Goal: Task Accomplishment & Management: Use online tool/utility

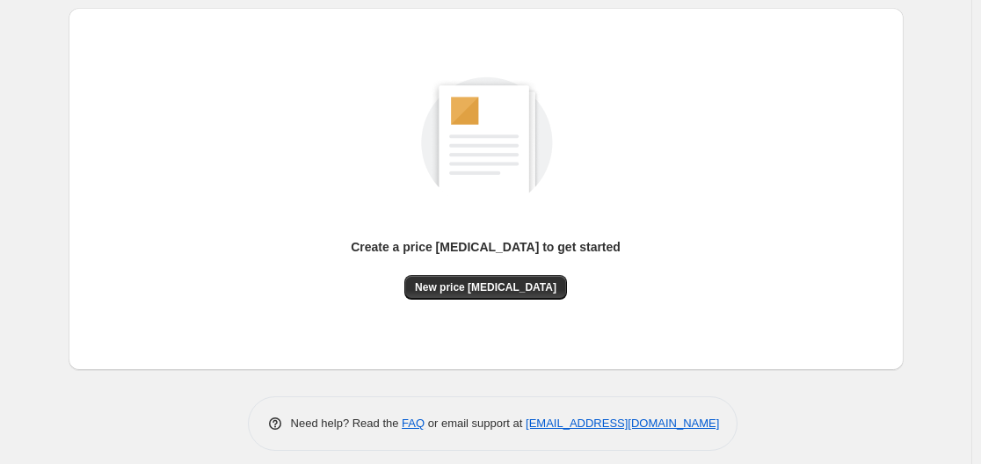
scroll to position [194, 0]
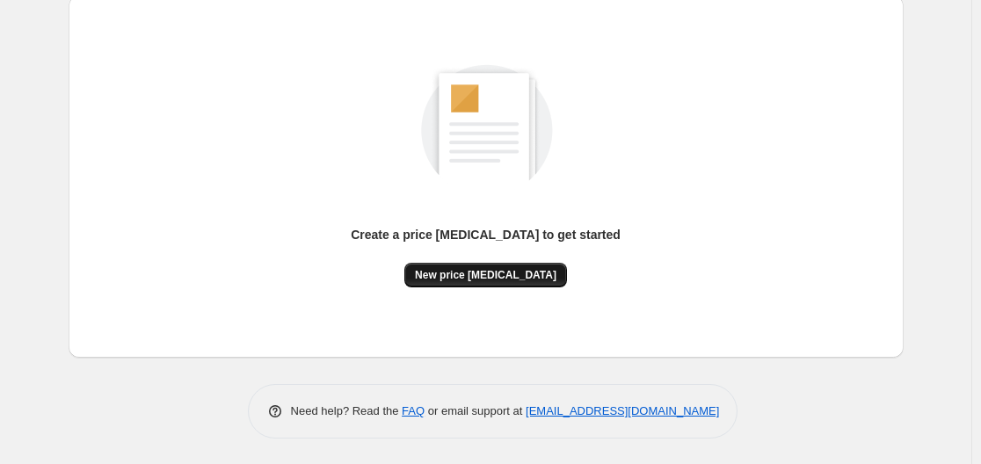
click at [478, 274] on span "New price [MEDICAL_DATA]" at bounding box center [486, 275] width 142 height 14
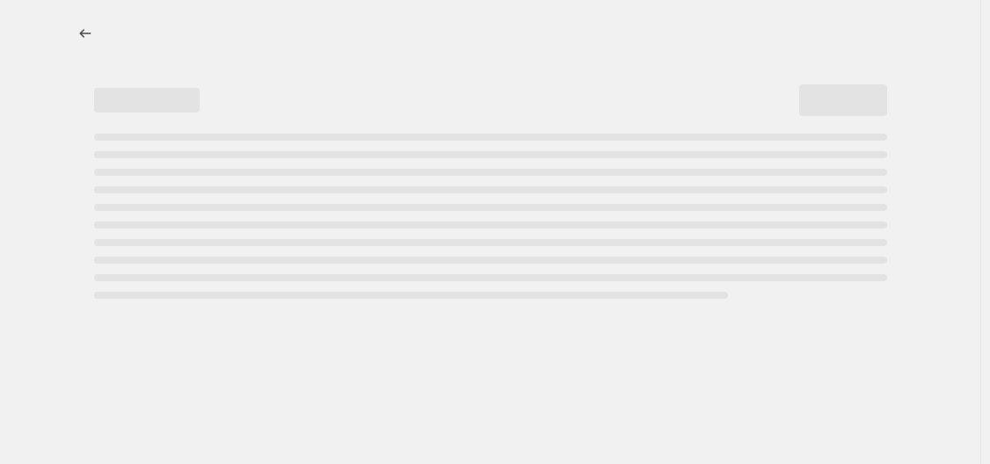
select select "percentage"
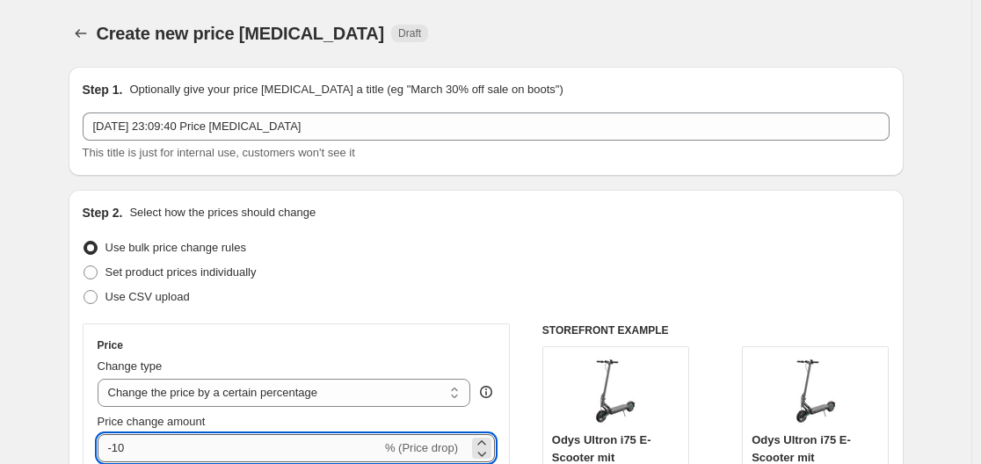
click at [266, 448] on input "-10" at bounding box center [240, 448] width 284 height 28
type input "-1"
click at [485, 445] on icon at bounding box center [482, 454] width 18 height 18
click at [485, 440] on icon at bounding box center [482, 443] width 18 height 18
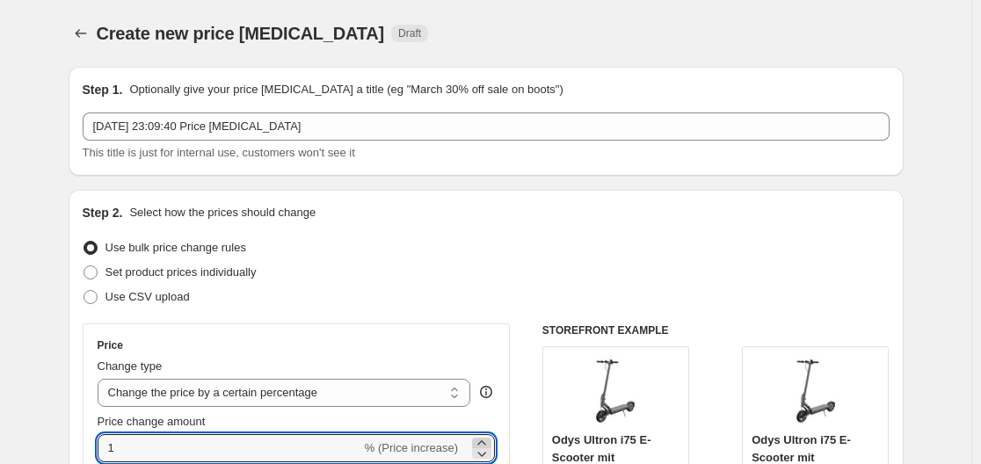
click at [485, 440] on icon at bounding box center [482, 443] width 18 height 18
click at [485, 450] on icon at bounding box center [482, 454] width 18 height 18
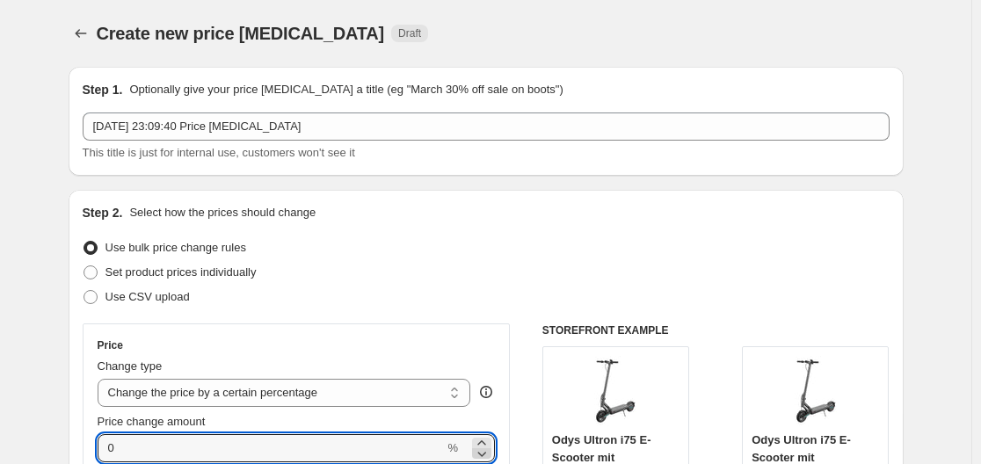
click at [485, 450] on icon at bounding box center [482, 454] width 18 height 18
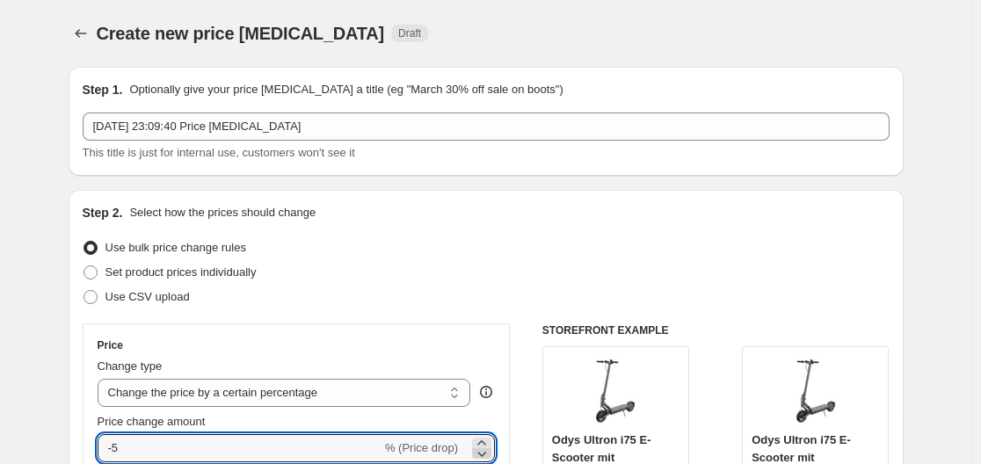
click at [485, 450] on icon at bounding box center [482, 454] width 18 height 18
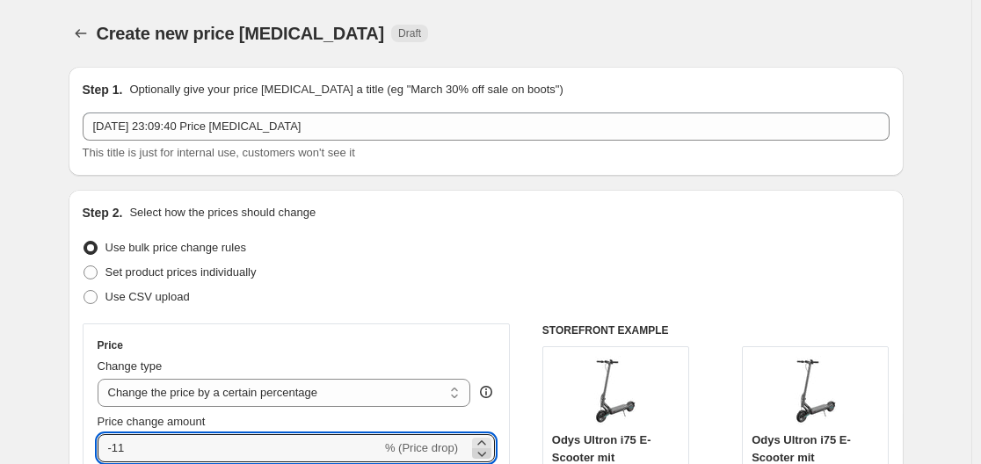
click at [485, 450] on icon at bounding box center [482, 454] width 18 height 18
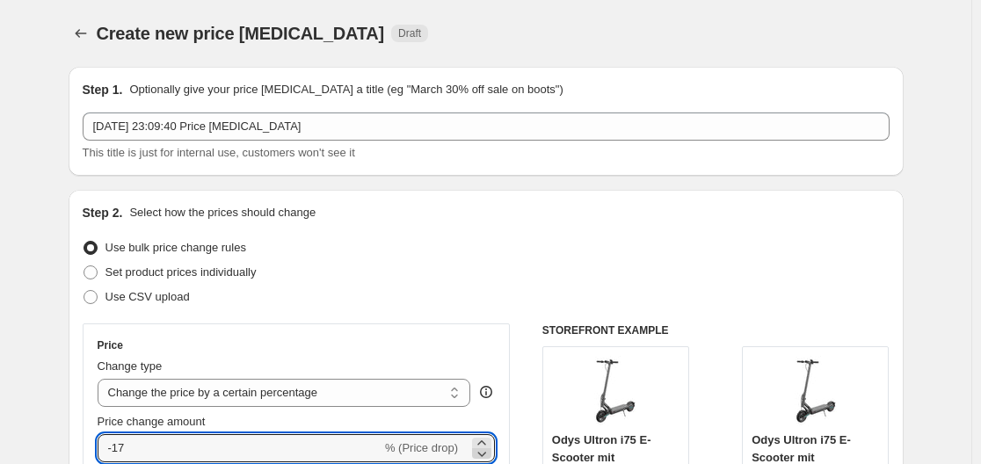
click at [485, 450] on icon at bounding box center [482, 454] width 18 height 18
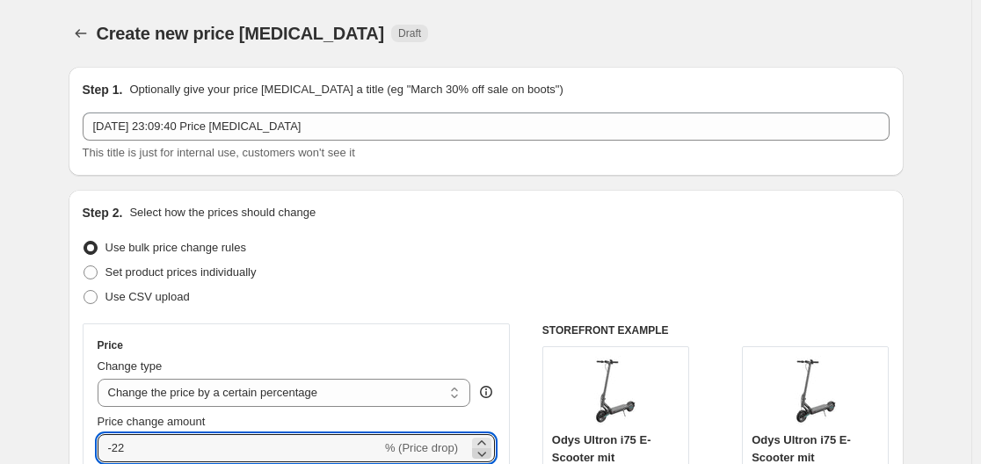
click at [485, 449] on icon at bounding box center [482, 454] width 18 height 18
click at [486, 449] on icon at bounding box center [482, 454] width 18 height 18
click at [485, 450] on icon at bounding box center [482, 454] width 18 height 18
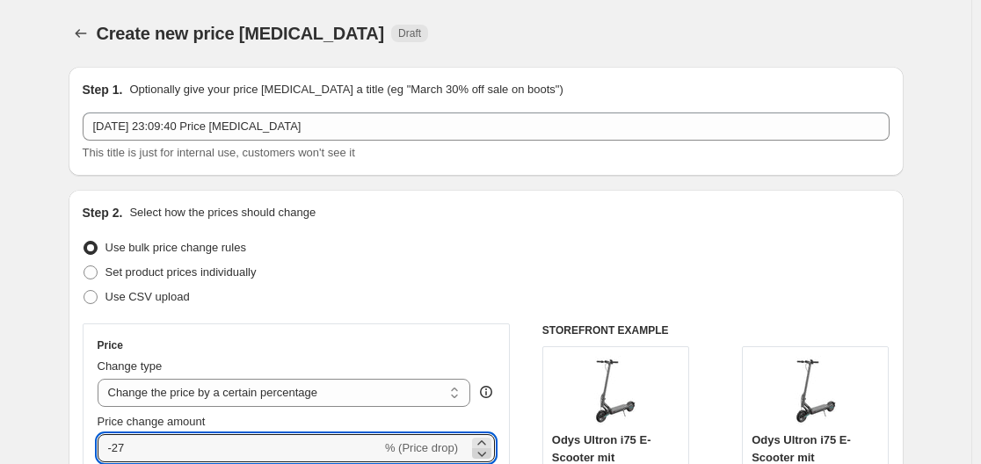
click at [485, 450] on icon at bounding box center [482, 454] width 18 height 18
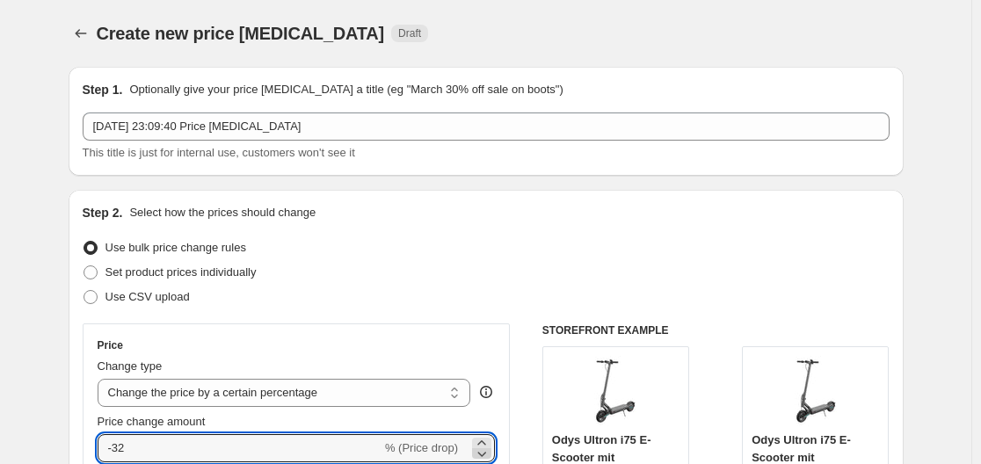
click at [485, 448] on icon at bounding box center [482, 454] width 18 height 18
click at [488, 439] on icon at bounding box center [482, 443] width 18 height 18
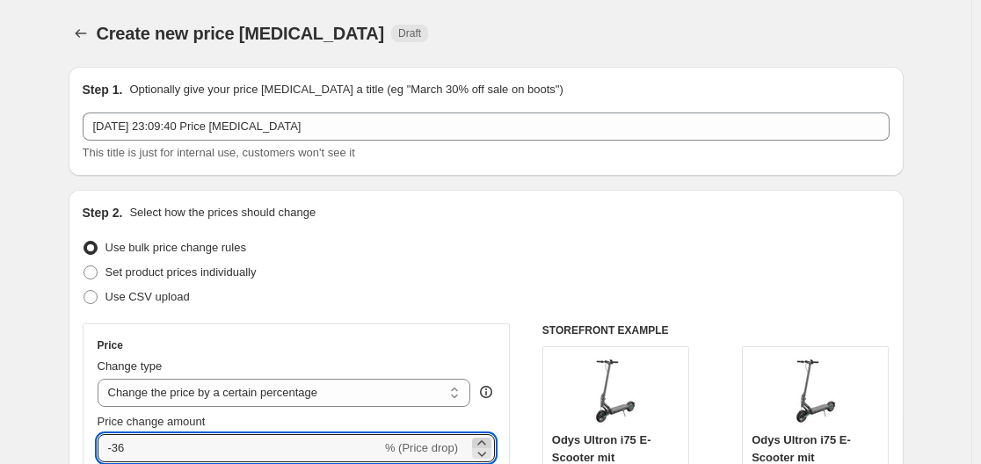
type input "-35"
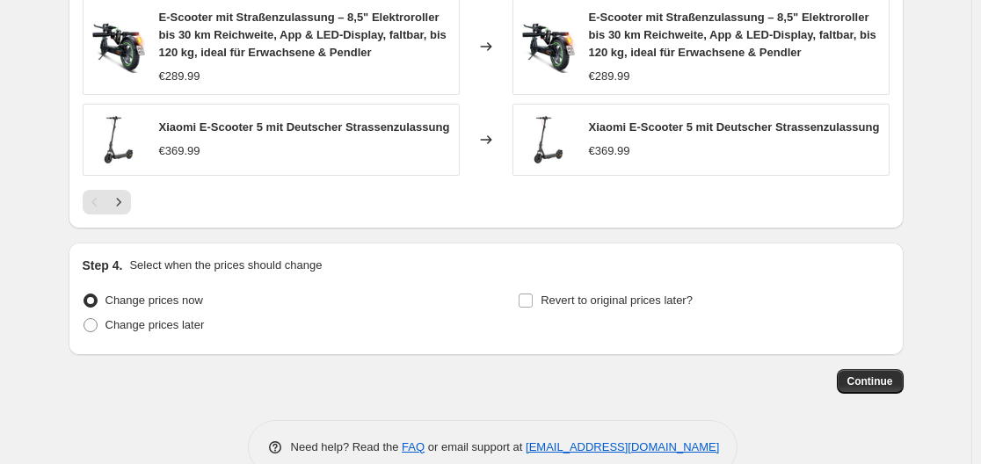
scroll to position [1440, 0]
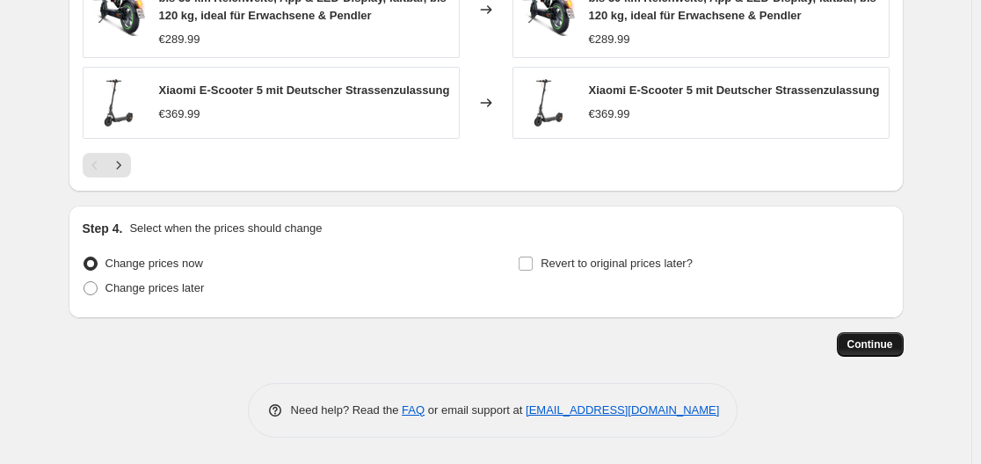
click at [871, 346] on span "Continue" at bounding box center [871, 345] width 46 height 14
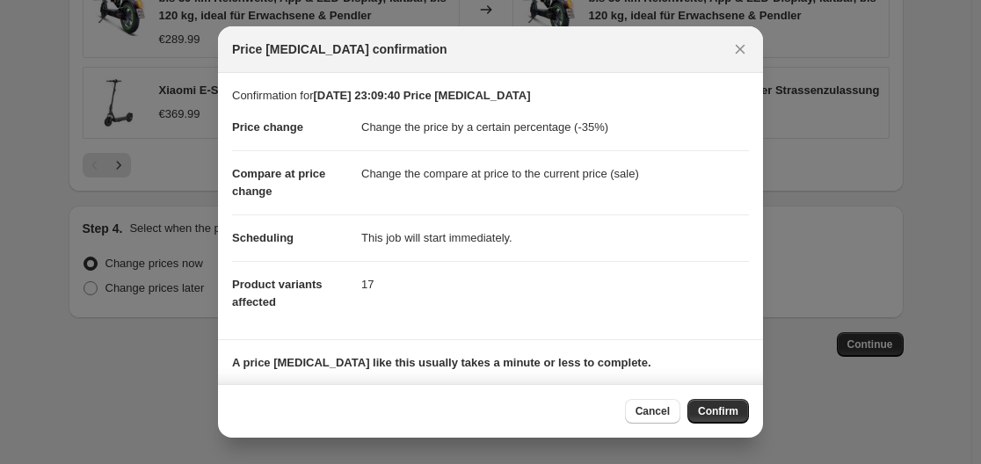
click at [711, 410] on span "Confirm" at bounding box center [718, 411] width 40 height 14
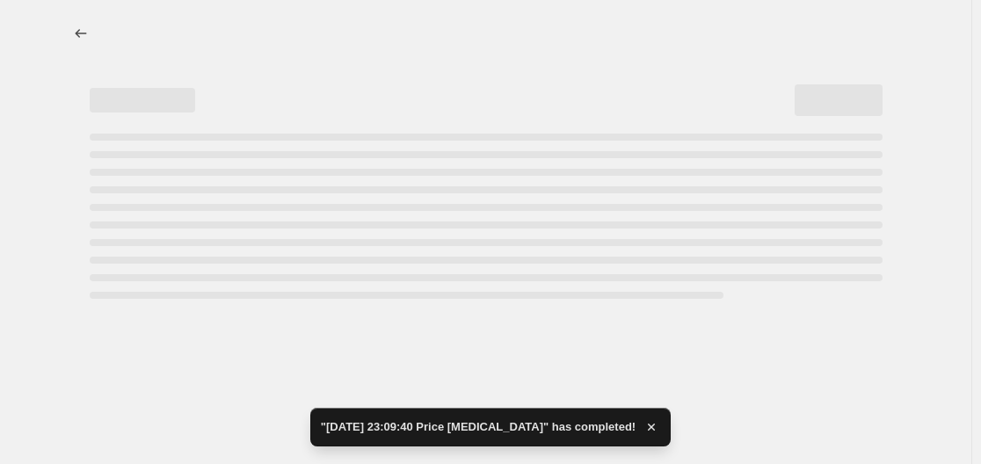
select select "percentage"
